Goal: Feedback & Contribution: Submit feedback/report problem

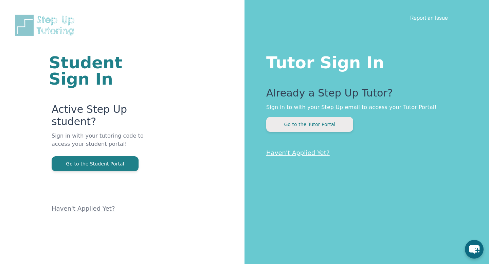
click at [315, 121] on button "Go to the Tutor Portal" at bounding box center [309, 124] width 87 height 15
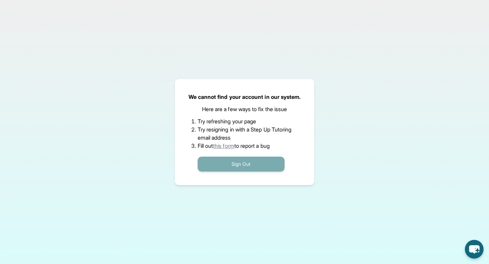
click at [239, 161] on button "Sign Out" at bounding box center [240, 163] width 87 height 15
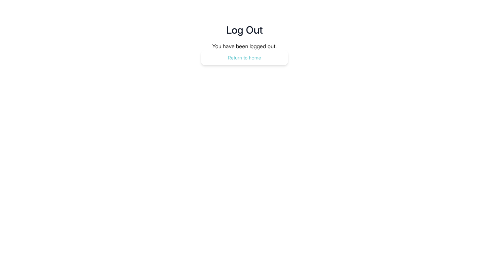
click at [238, 55] on button "Return to home" at bounding box center [244, 57] width 87 height 15
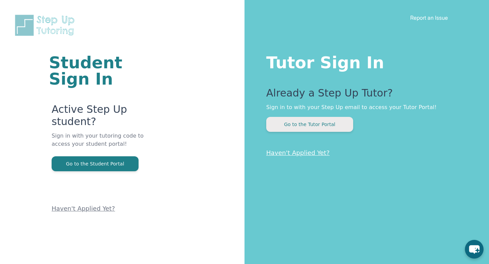
click at [315, 125] on button "Go to the Tutor Portal" at bounding box center [309, 124] width 87 height 15
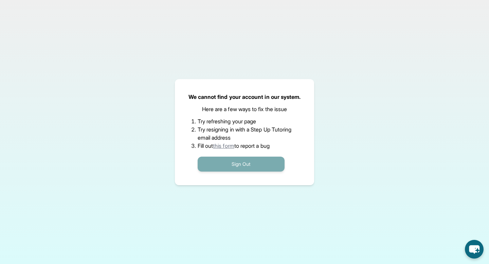
click at [238, 164] on button "Sign Out" at bounding box center [240, 163] width 87 height 15
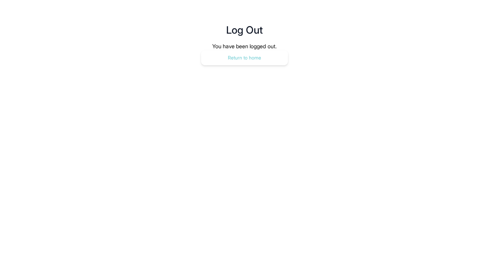
click at [240, 56] on button "Return to home" at bounding box center [244, 57] width 87 height 15
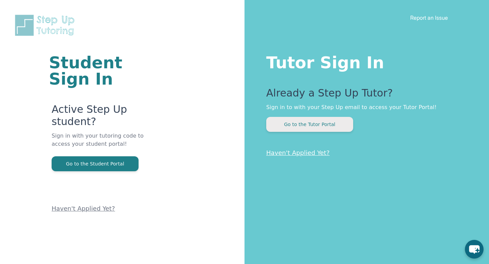
click at [320, 126] on button "Go to the Tutor Portal" at bounding box center [309, 124] width 87 height 15
click at [301, 123] on button "Go to the Tutor Portal" at bounding box center [309, 124] width 87 height 15
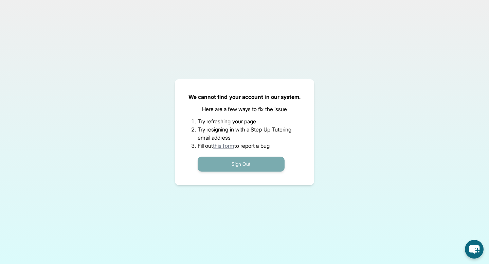
click at [250, 165] on button "Sign Out" at bounding box center [240, 163] width 87 height 15
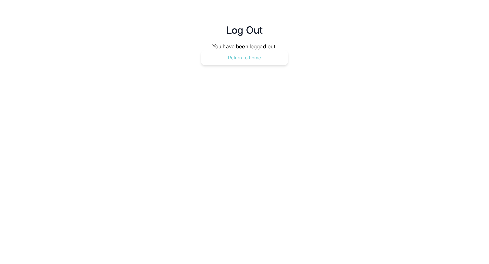
click at [252, 53] on button "Return to home" at bounding box center [244, 57] width 87 height 15
click at [235, 58] on button "Return to home" at bounding box center [244, 57] width 87 height 15
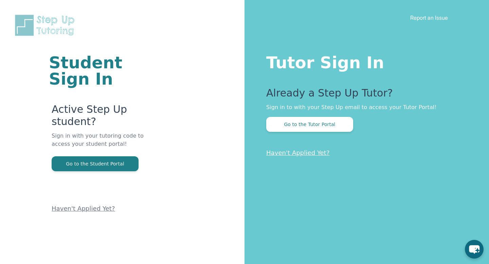
click at [433, 19] on link "Report an Issue" at bounding box center [429, 17] width 38 height 7
click at [56, 24] on img at bounding box center [46, 25] width 65 height 23
click at [29, 22] on img at bounding box center [46, 25] width 65 height 23
click at [313, 125] on button "Go to the Tutor Portal" at bounding box center [309, 124] width 87 height 15
